Goal: Check status

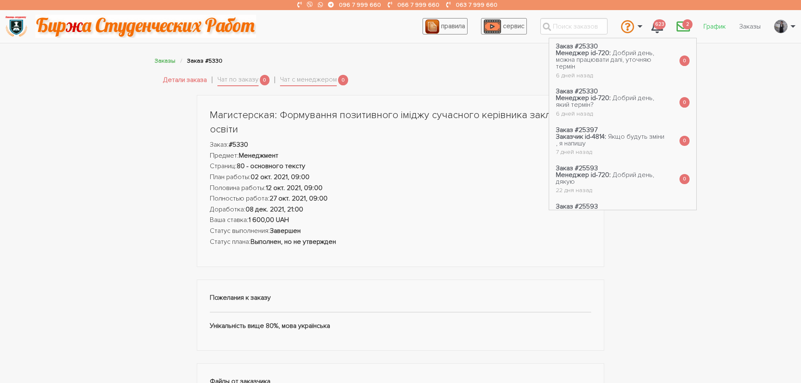
click at [717, 27] on link "График" at bounding box center [715, 27] width 36 height 16
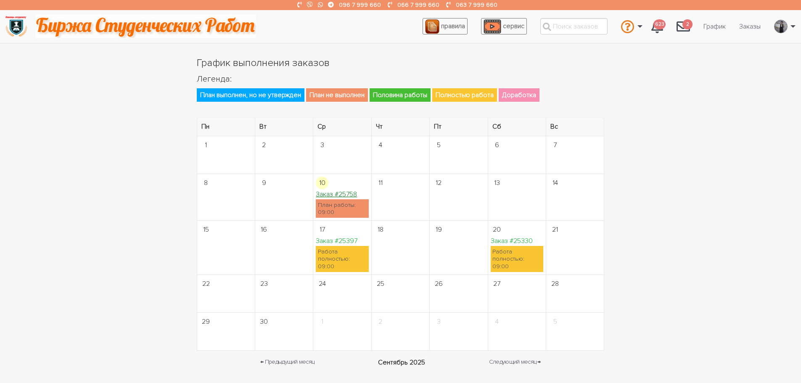
click at [326, 196] on link "Заказ #25758" at bounding box center [336, 194] width 41 height 8
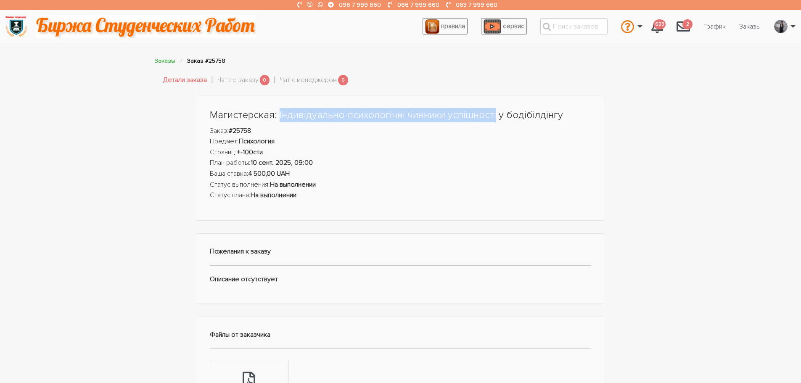
drag, startPoint x: 278, startPoint y: 114, endPoint x: 493, endPoint y: 116, distance: 215.3
click at [493, 116] on h1 "Магистерская: Індивідуально-психологічні чинники успішності у бодібілдінгу" at bounding box center [401, 115] width 382 height 14
copy h1 "Індивідуально-психологічні чинники успішності"
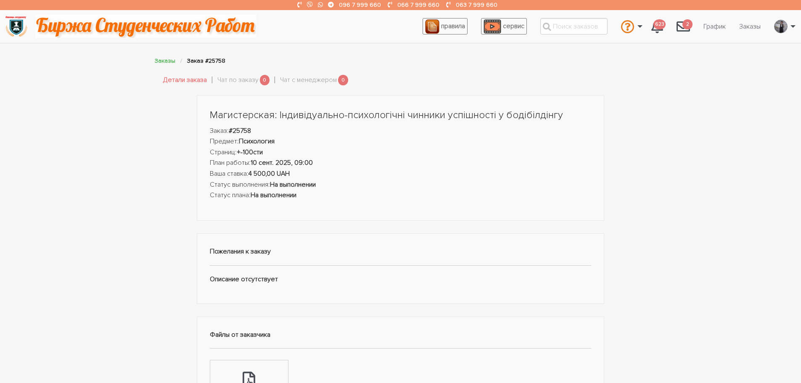
click at [563, 116] on h1 "Магистерская: Індивідуально-психологічні чинники успішності у бодібілдінгу" at bounding box center [401, 115] width 382 height 14
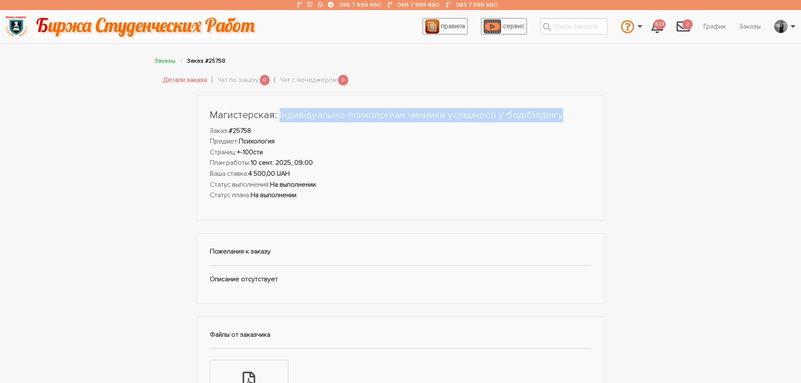
drag, startPoint x: 563, startPoint y: 113, endPoint x: 278, endPoint y: 108, distance: 285.6
click at [278, 108] on div "Магистерская: Індивідуально-психологічні чинники успішності у бодібілдінгу Зака…" at bounding box center [401, 158] width 408 height 126
copy h1 "Індивідуально-психологічні чинники успішності у бодібілдінгу"
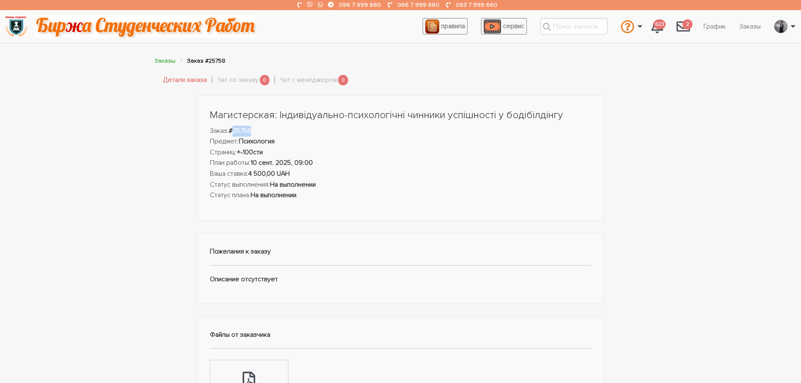
drag, startPoint x: 254, startPoint y: 133, endPoint x: 236, endPoint y: 131, distance: 19.0
click at [236, 131] on li "Заказ: #25758" at bounding box center [401, 131] width 382 height 11
copy strong "25758"
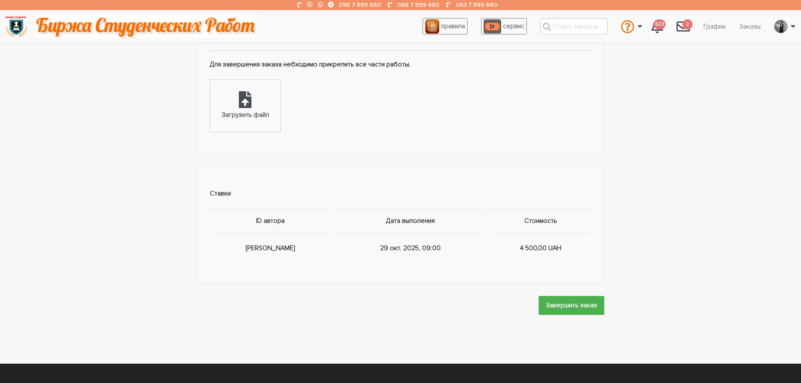
scroll to position [378, 0]
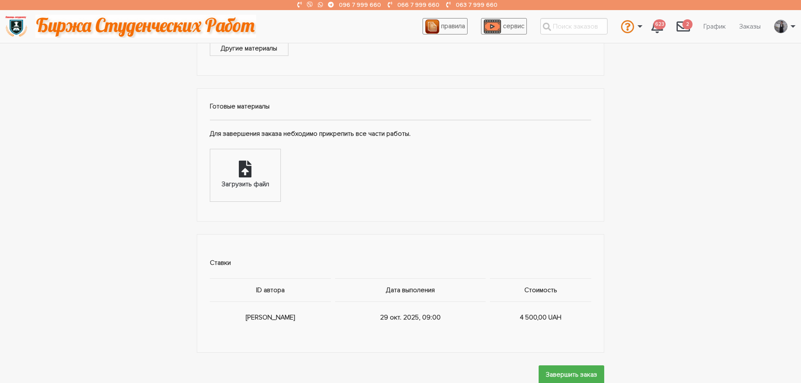
click at [248, 177] on icon at bounding box center [245, 169] width 13 height 17
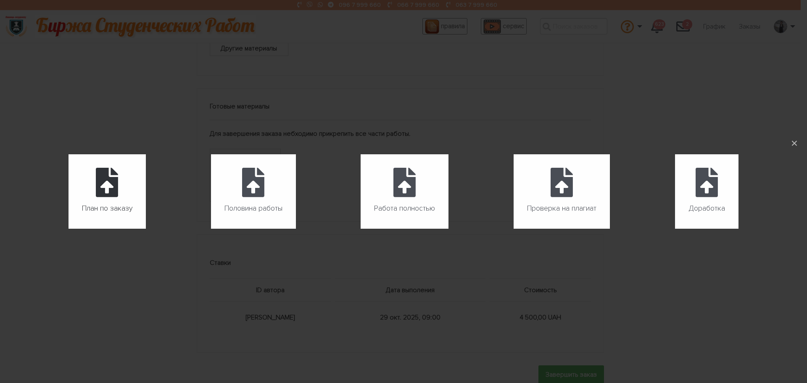
click at [111, 185] on icon at bounding box center [107, 182] width 22 height 29
click at [69, 229] on input "План по заказу" at bounding box center [69, 229] width 0 height 0
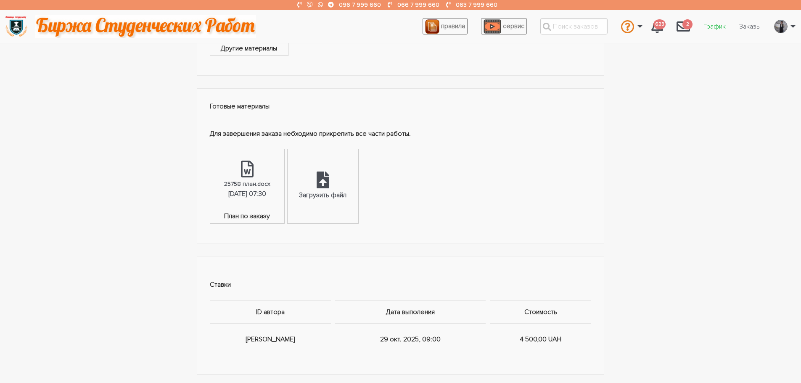
click at [712, 28] on link "График" at bounding box center [715, 27] width 36 height 16
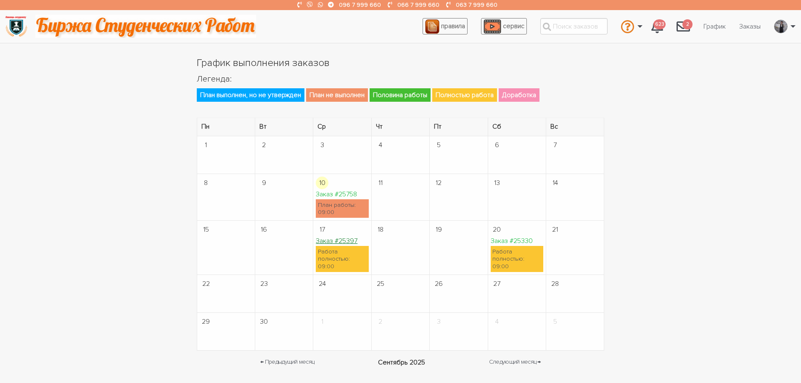
click at [339, 243] on link "Заказ #25397" at bounding box center [337, 241] width 42 height 8
click at [513, 242] on link "Заказ #25330" at bounding box center [512, 241] width 42 height 8
